Goal: Information Seeking & Learning: Learn about a topic

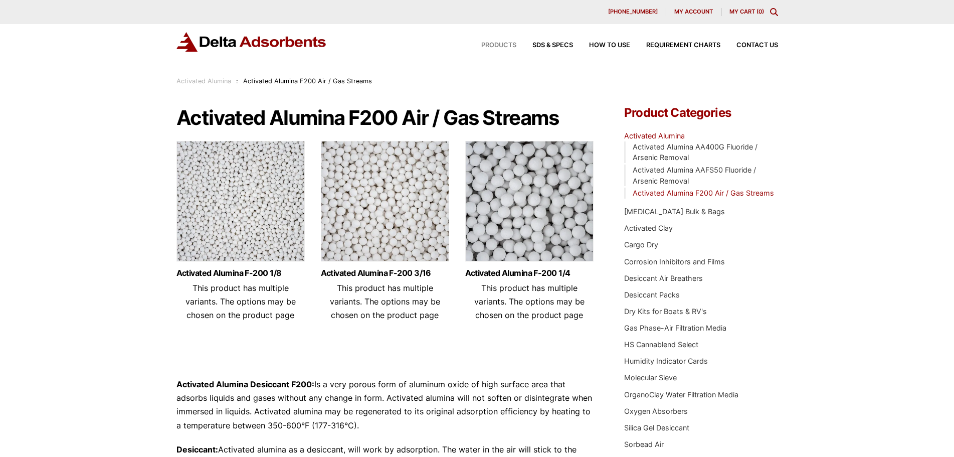
click at [507, 48] on span "Products" at bounding box center [498, 45] width 35 height 7
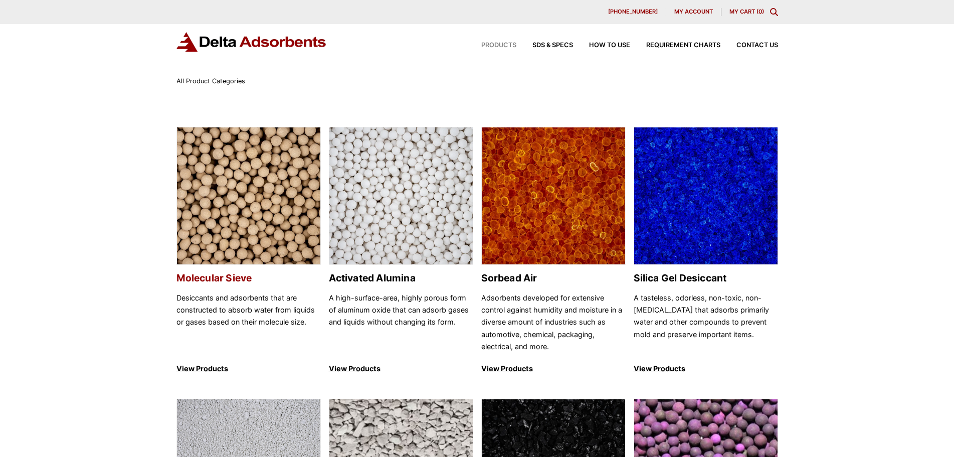
click at [263, 307] on p "Desiccants and adsorbents that are constructed to absorb water from liquids or …" at bounding box center [249, 322] width 144 height 61
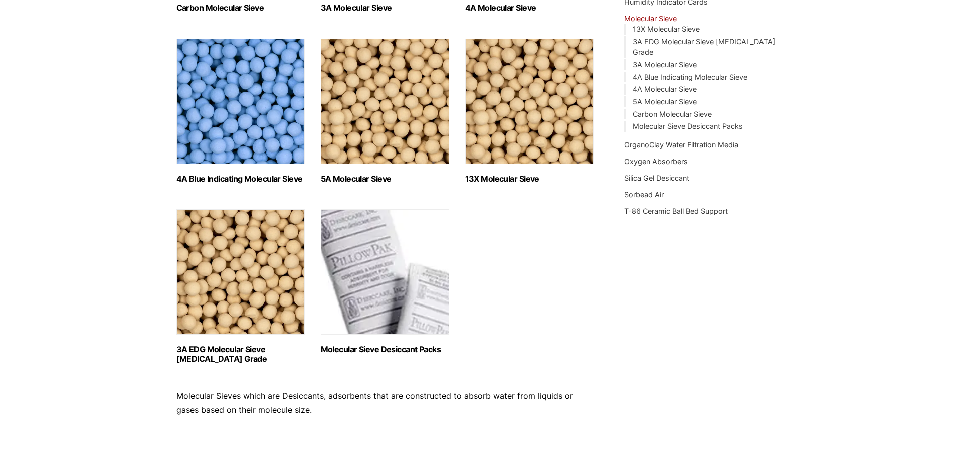
scroll to position [301, 0]
click at [690, 40] on link "3A EDG Molecular Sieve [MEDICAL_DATA] Grade" at bounding box center [704, 47] width 142 height 20
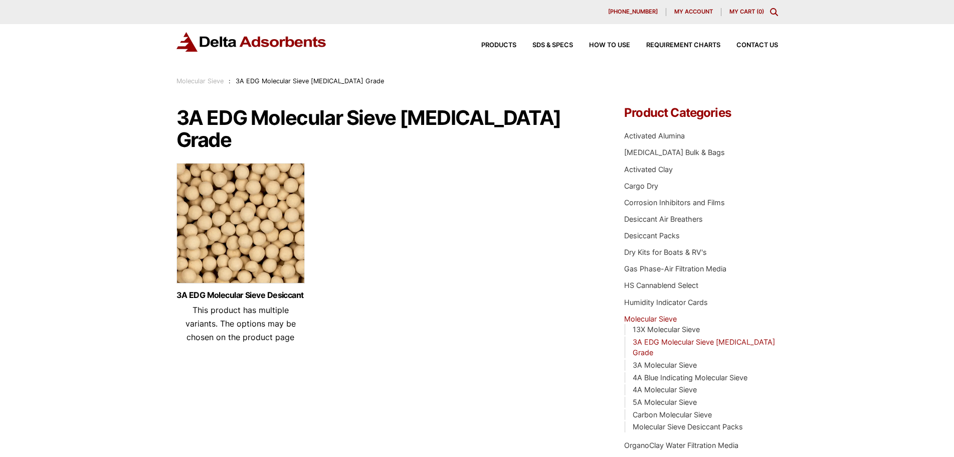
click at [228, 293] on header "3A EDG Molecular Sieve Desiccant This product has multiple variants. The option…" at bounding box center [241, 317] width 128 height 53
click at [228, 291] on link "3A EDG Molecular Sieve Desiccant" at bounding box center [241, 295] width 128 height 9
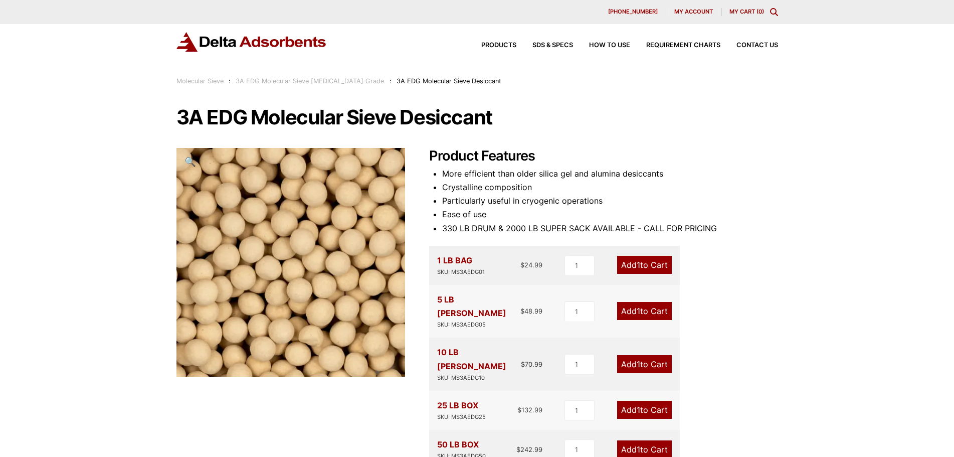
click at [199, 115] on h1 "3A EDG Molecular Sieve Desiccant" at bounding box center [478, 117] width 602 height 21
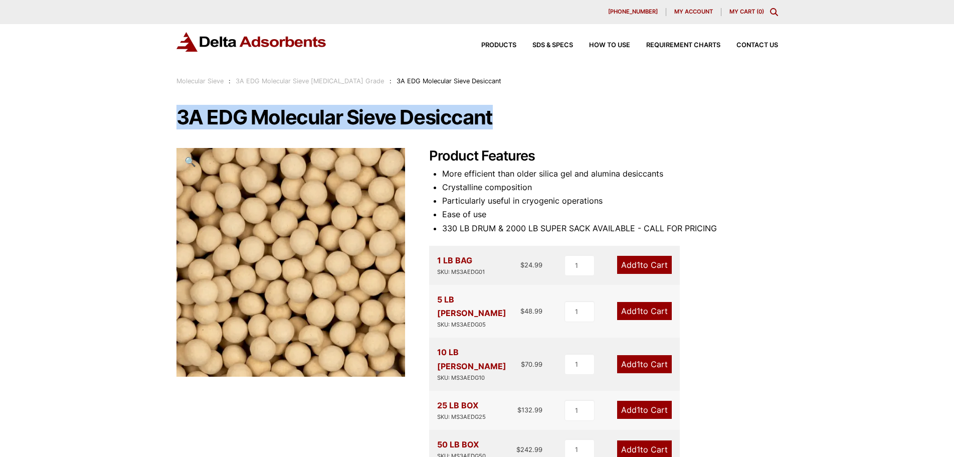
click at [199, 115] on h1 "3A EDG Molecular Sieve Desiccant" at bounding box center [478, 117] width 602 height 21
copy h1 "3A EDG Molecular Sieve Desiccant"
